Goal: Task Accomplishment & Management: Manage account settings

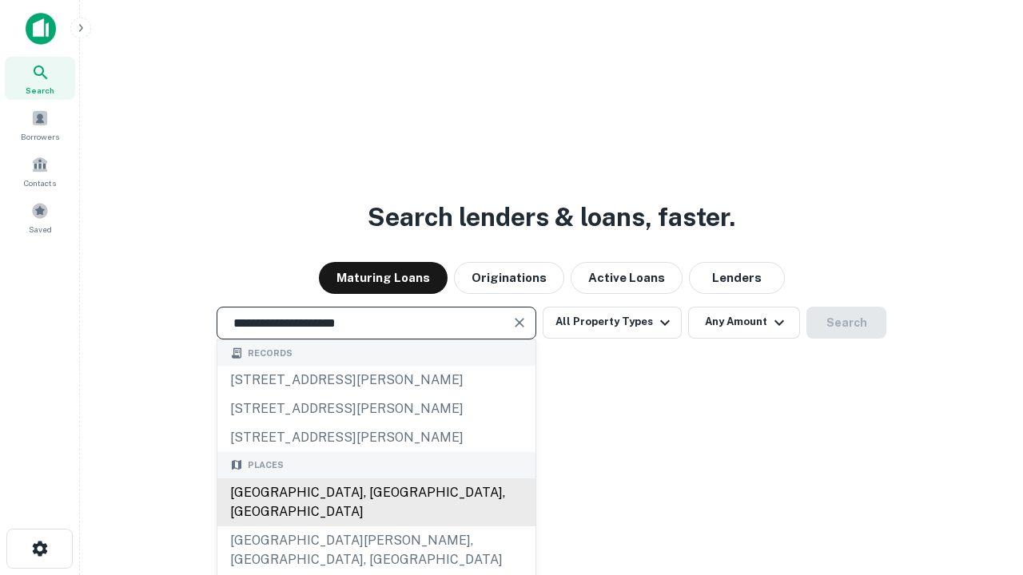
click at [375, 526] on div "[GEOGRAPHIC_DATA], [GEOGRAPHIC_DATA], [GEOGRAPHIC_DATA]" at bounding box center [376, 503] width 318 height 48
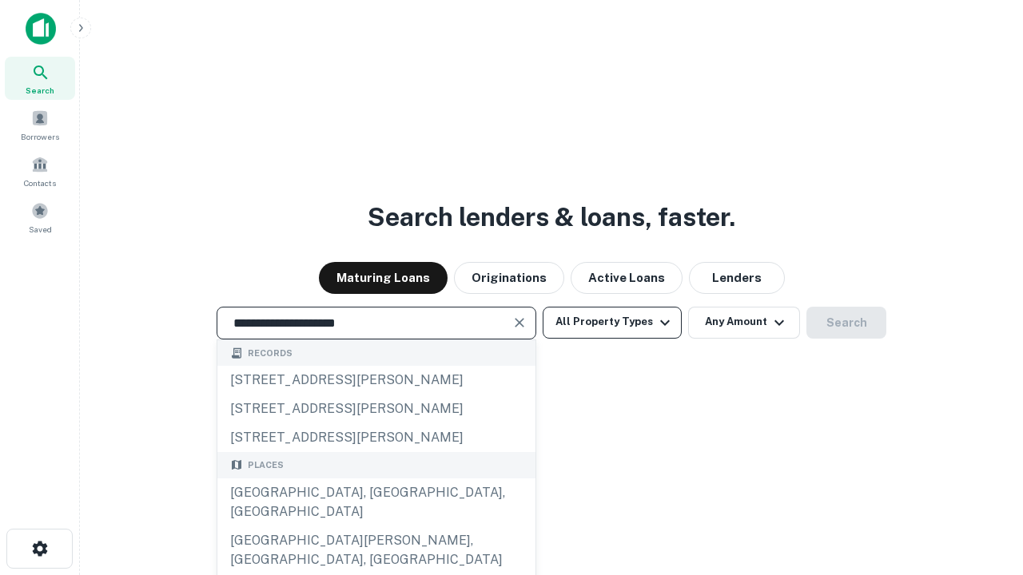
type input "**********"
click at [612, 322] on button "All Property Types" at bounding box center [611, 323] width 139 height 32
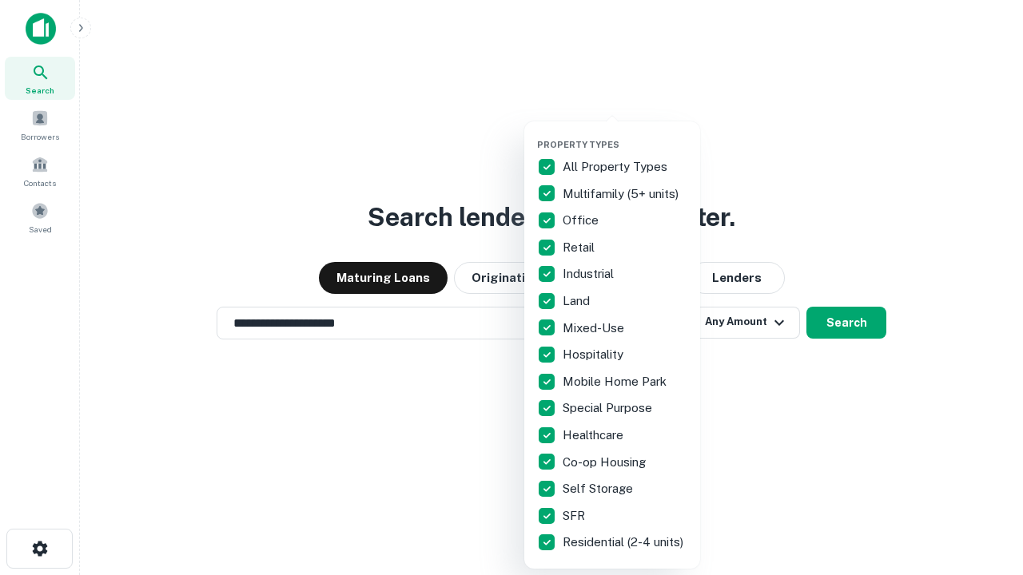
click at [625, 134] on button "button" at bounding box center [625, 134] width 176 height 1
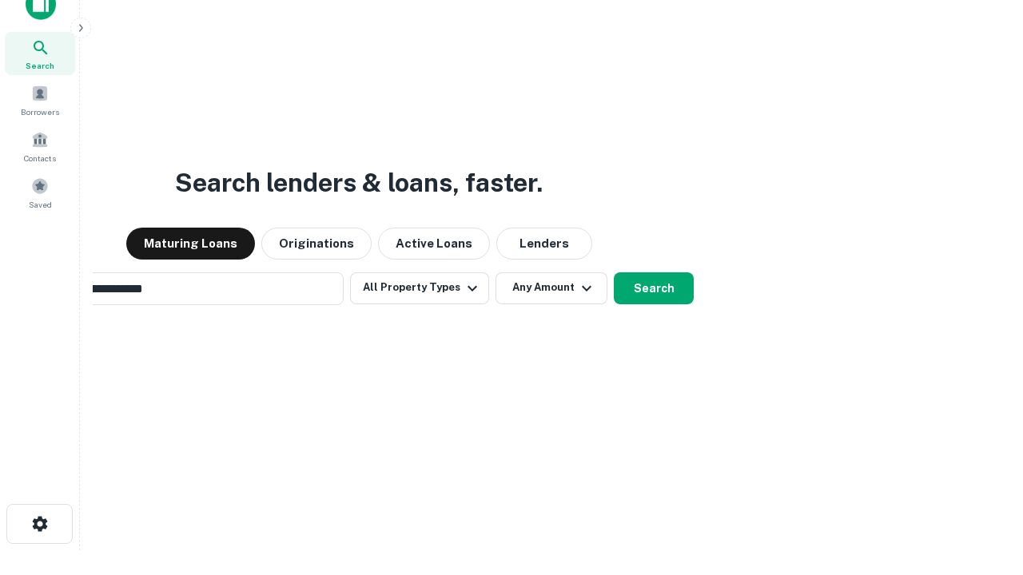
scroll to position [26, 0]
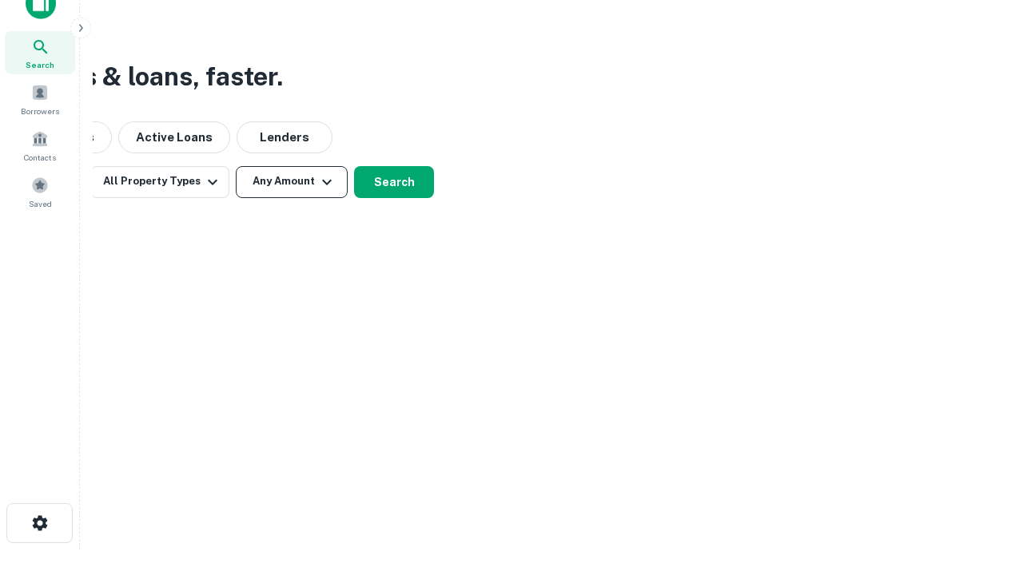
click at [292, 181] on button "Any Amount" at bounding box center [292, 182] width 112 height 32
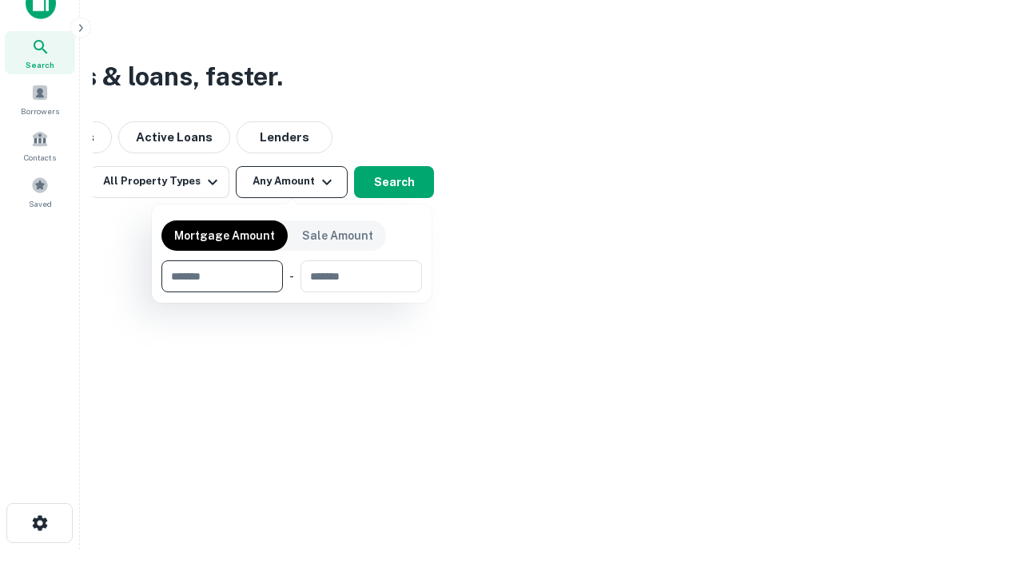
type input "*******"
click at [292, 292] on button "button" at bounding box center [291, 292] width 260 height 1
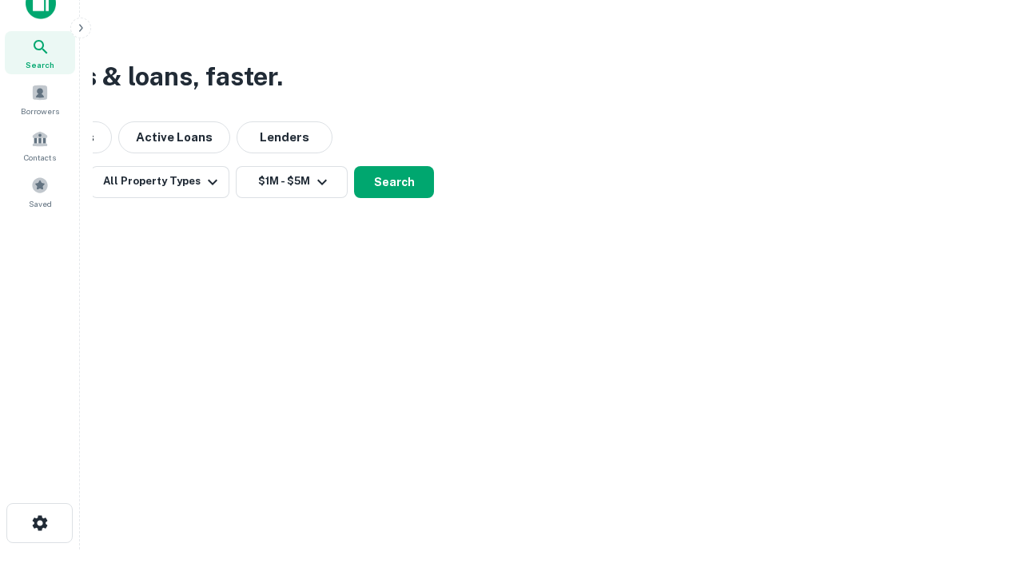
scroll to position [25, 0]
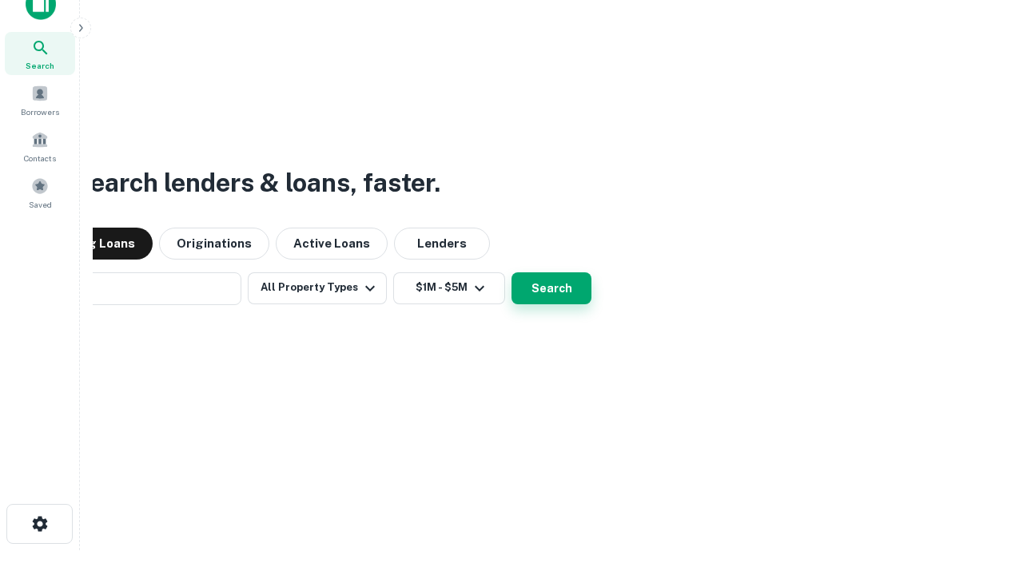
click at [511, 272] on button "Search" at bounding box center [551, 288] width 80 height 32
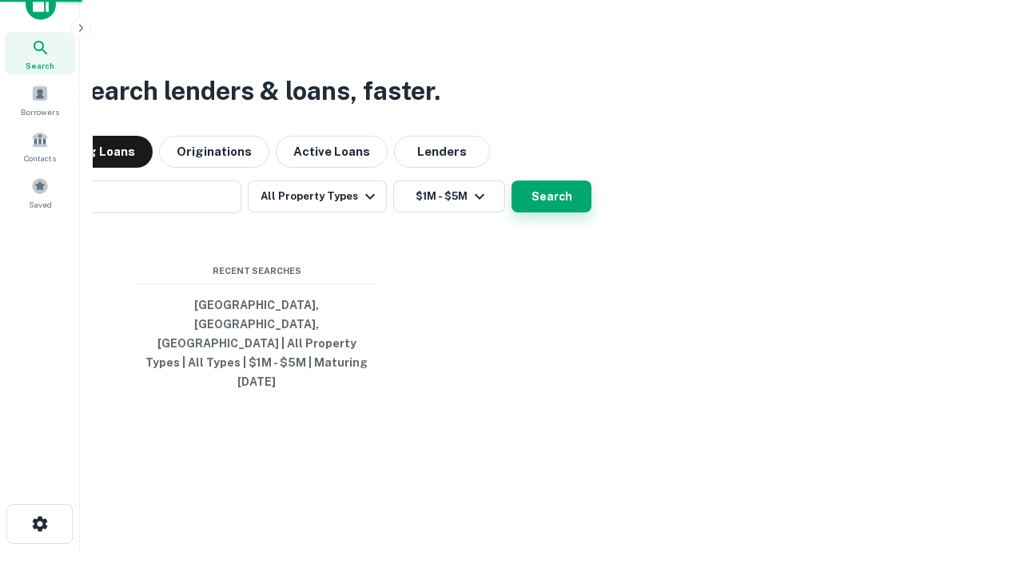
scroll to position [26, 0]
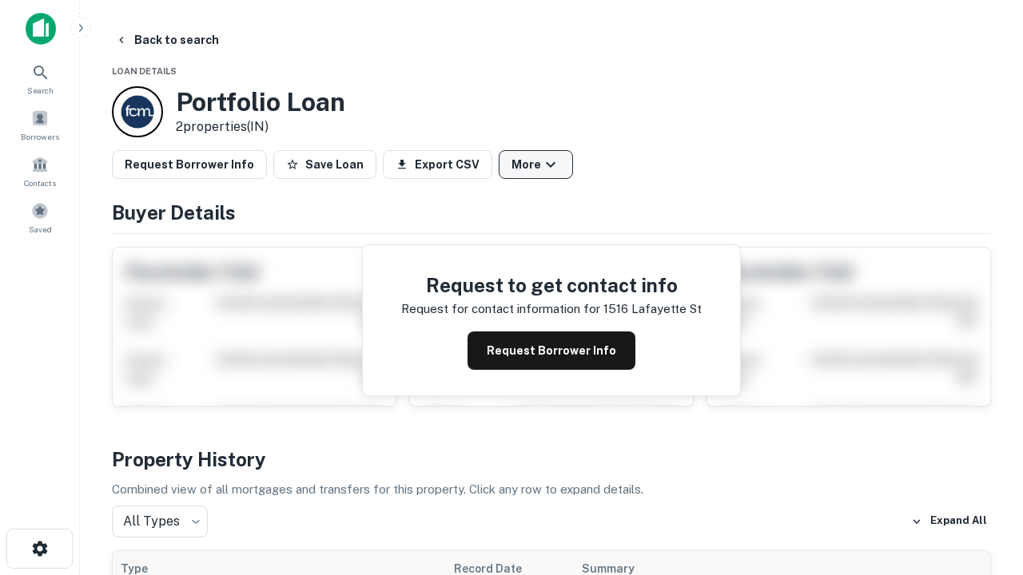
click at [535, 165] on button "More" at bounding box center [536, 164] width 74 height 29
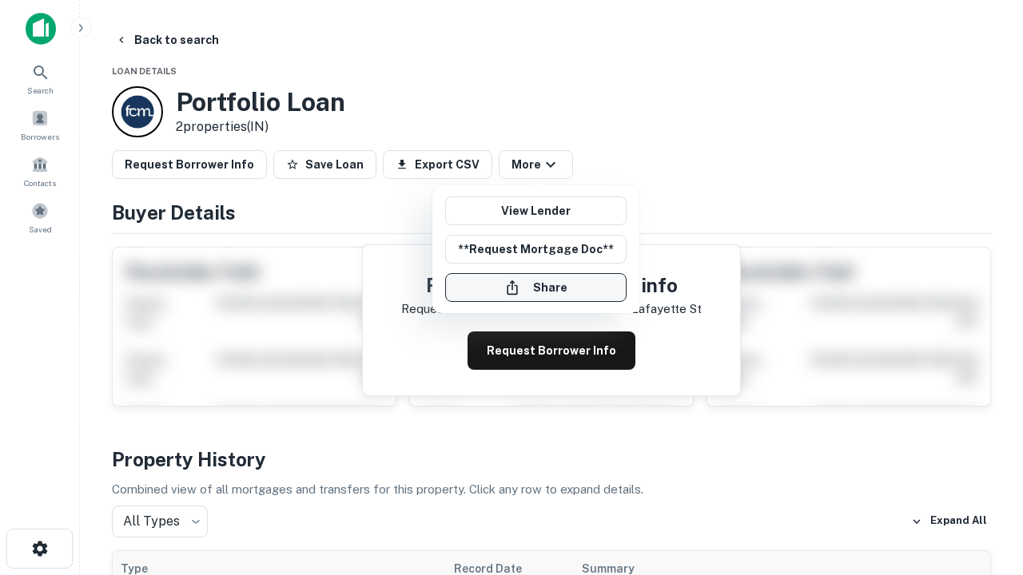
click at [535, 288] on button "Share" at bounding box center [535, 287] width 181 height 29
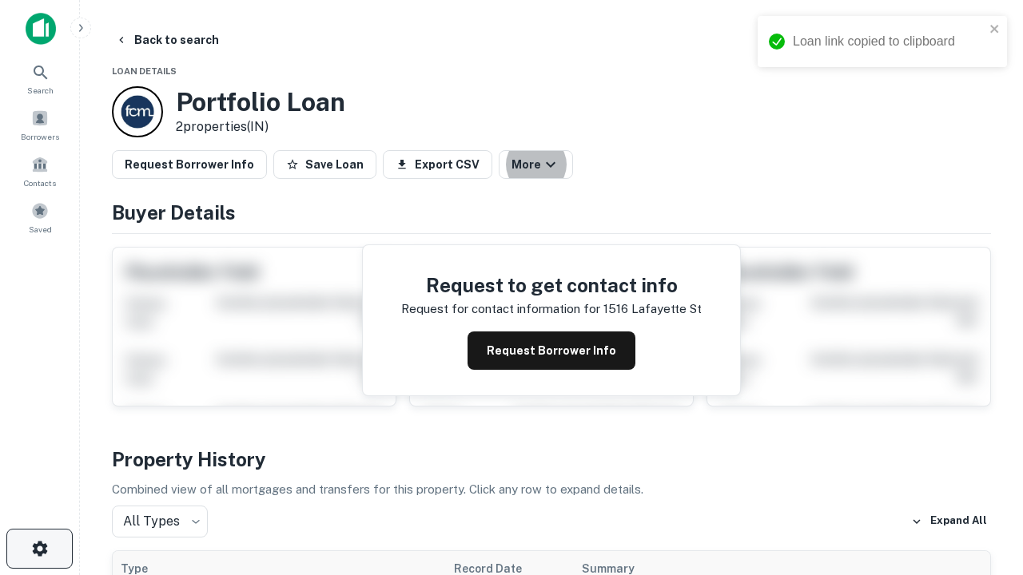
click at [39, 549] on icon "button" at bounding box center [39, 548] width 19 height 19
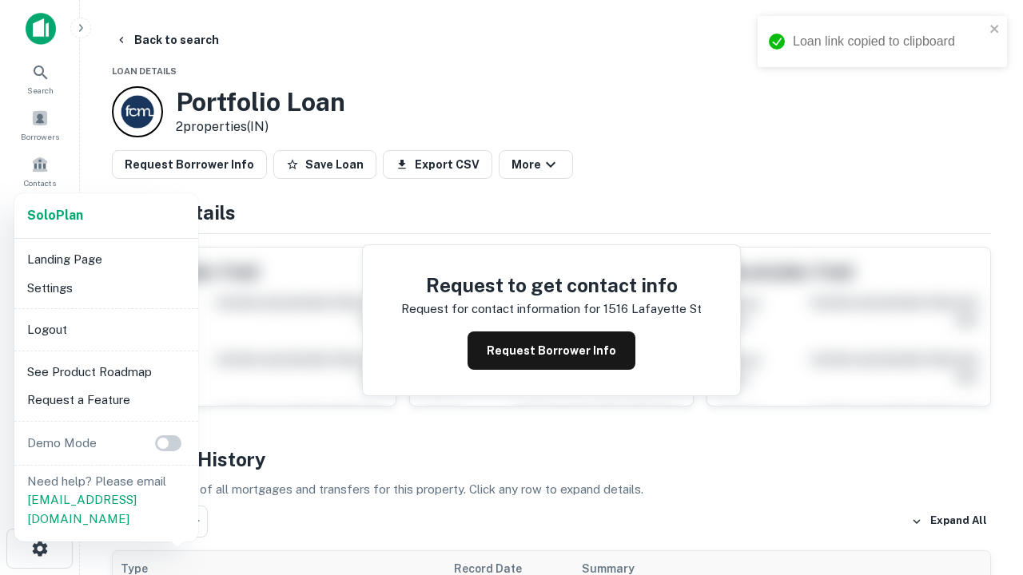
click at [105, 329] on li "Logout" at bounding box center [106, 330] width 171 height 29
